Goal: Task Accomplishment & Management: Manage account settings

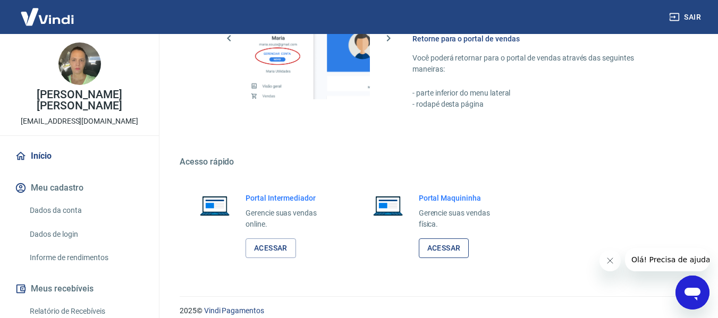
scroll to position [553, 0]
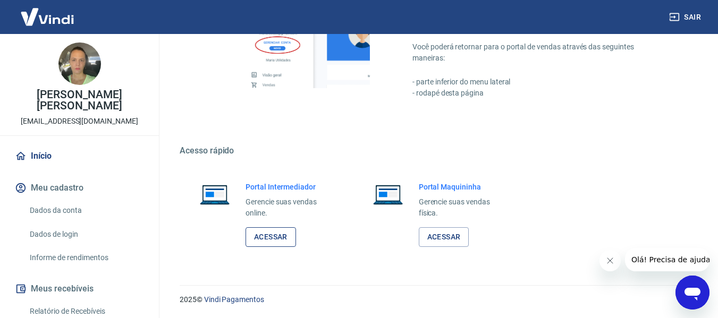
click at [272, 239] on link "Acessar" at bounding box center [270, 237] width 50 height 20
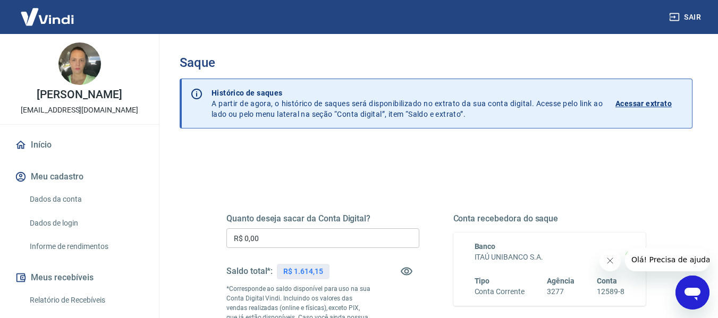
click at [367, 239] on input "R$ 0,00" at bounding box center [322, 238] width 193 height 20
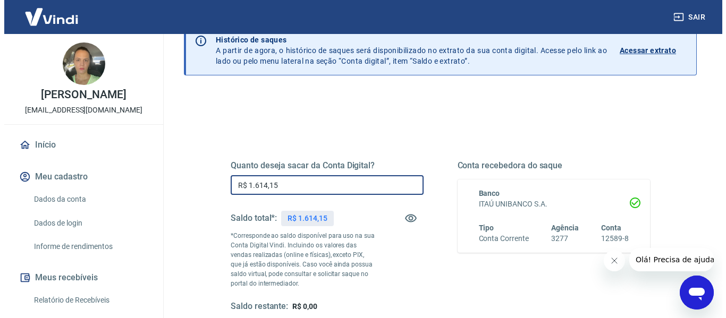
scroll to position [217, 0]
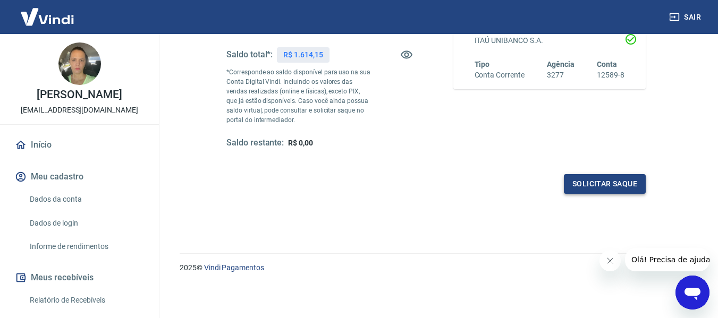
type input "R$ 1.614,15"
click at [608, 188] on button "Solicitar saque" at bounding box center [605, 184] width 82 height 20
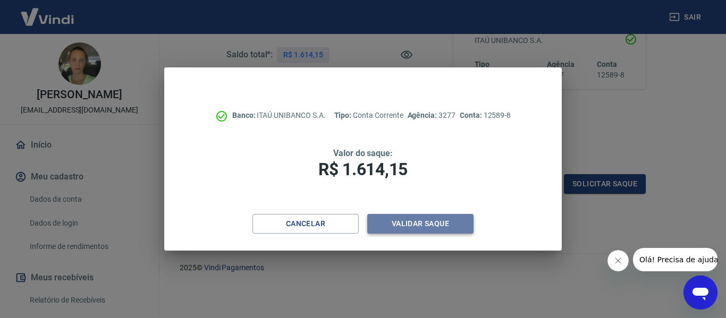
click at [441, 226] on button "Validar saque" at bounding box center [420, 224] width 106 height 20
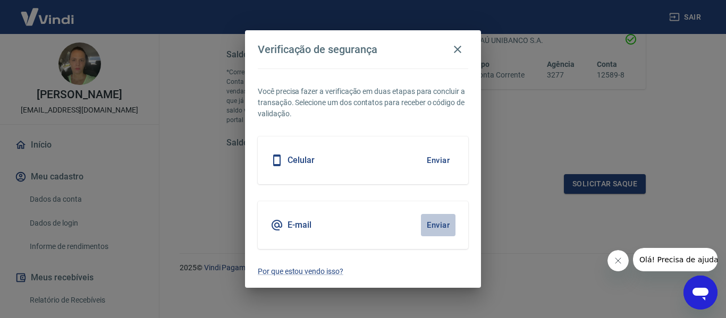
click at [440, 223] on button "Enviar" at bounding box center [438, 225] width 35 height 22
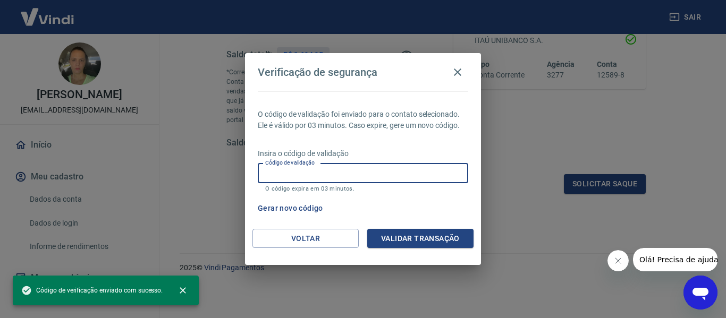
click at [349, 175] on input "Código de validação" at bounding box center [363, 174] width 210 height 20
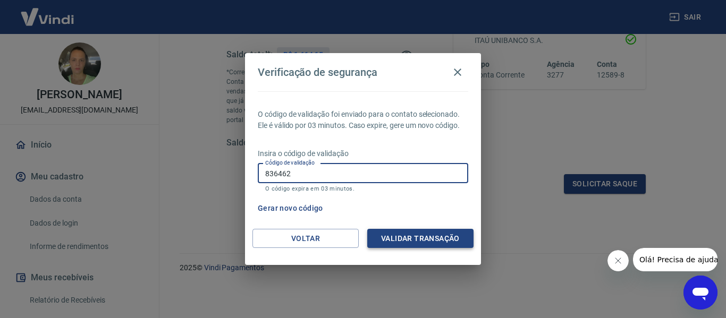
type input "836462"
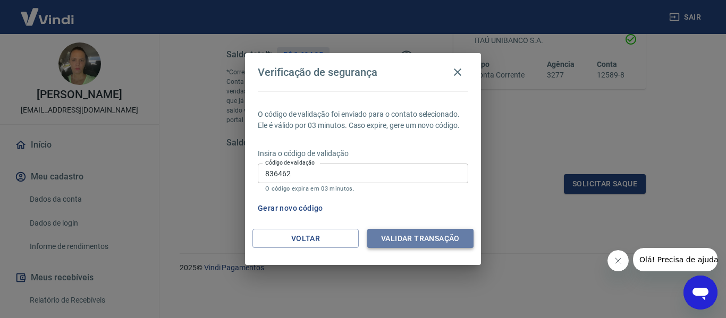
click at [427, 240] on button "Validar transação" at bounding box center [420, 239] width 106 height 20
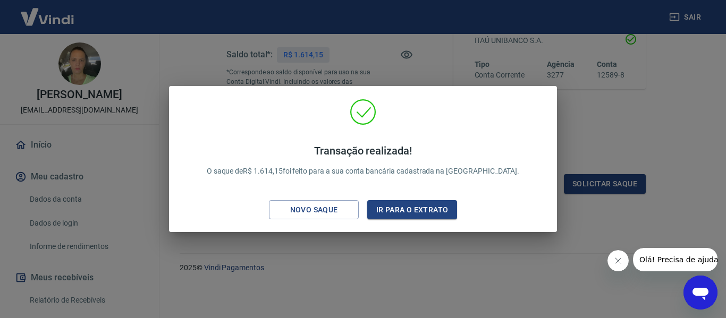
click at [693, 130] on div "Transação realizada! O saque de R$ 1.614,15 foi feito para a sua conta bancária…" at bounding box center [363, 159] width 726 height 318
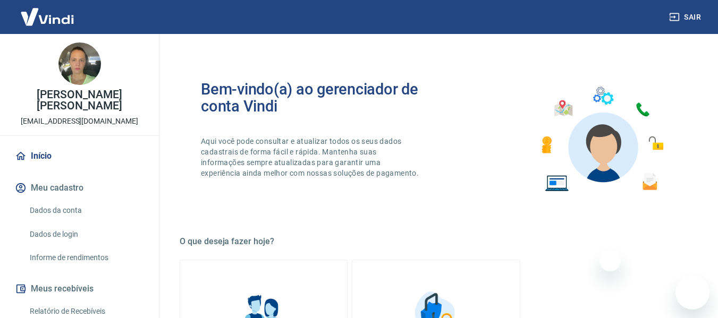
scroll to position [553, 0]
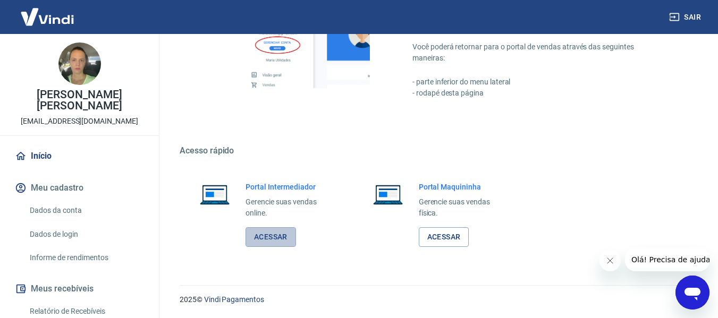
click at [259, 240] on link "Acessar" at bounding box center [270, 237] width 50 height 20
